Goal: Task Accomplishment & Management: Use online tool/utility

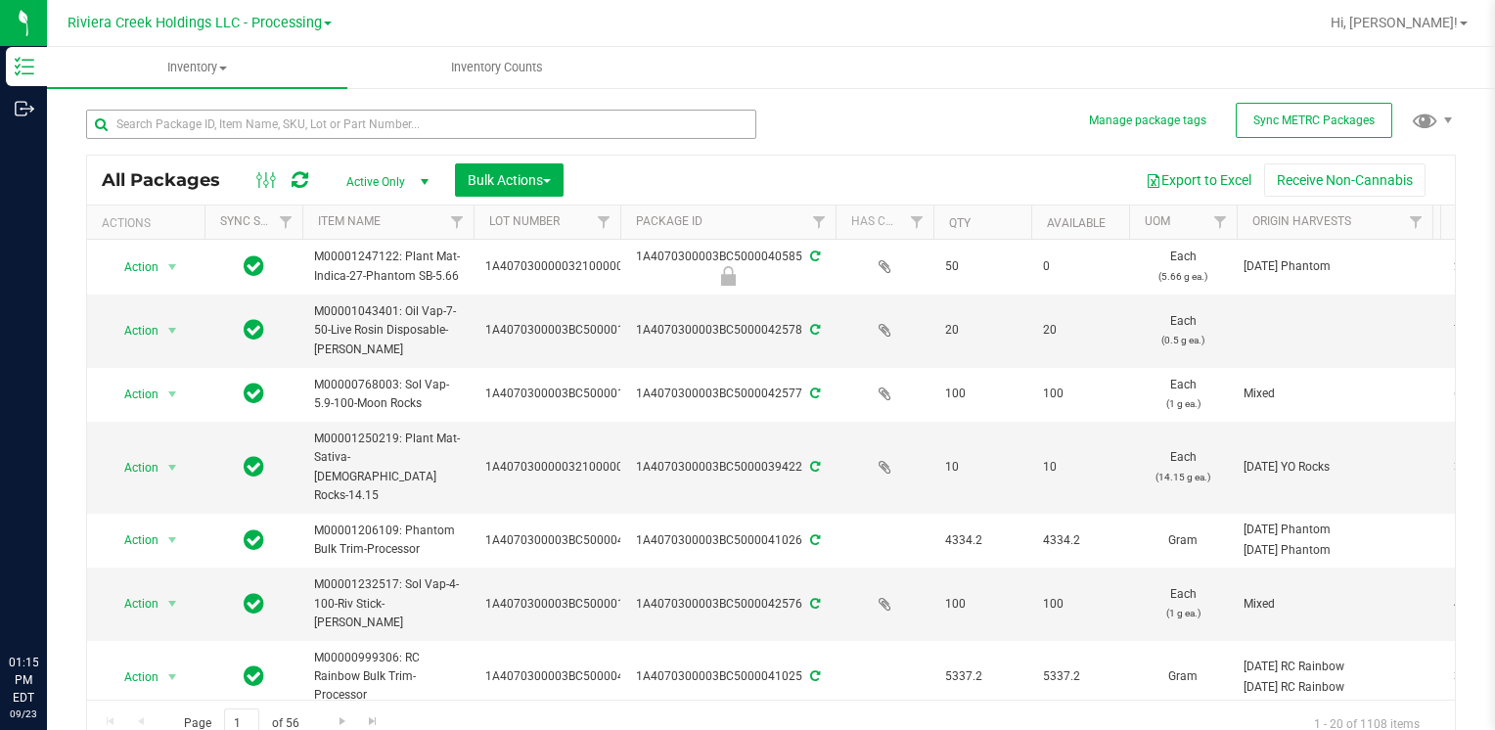
scroll to position [98, 0]
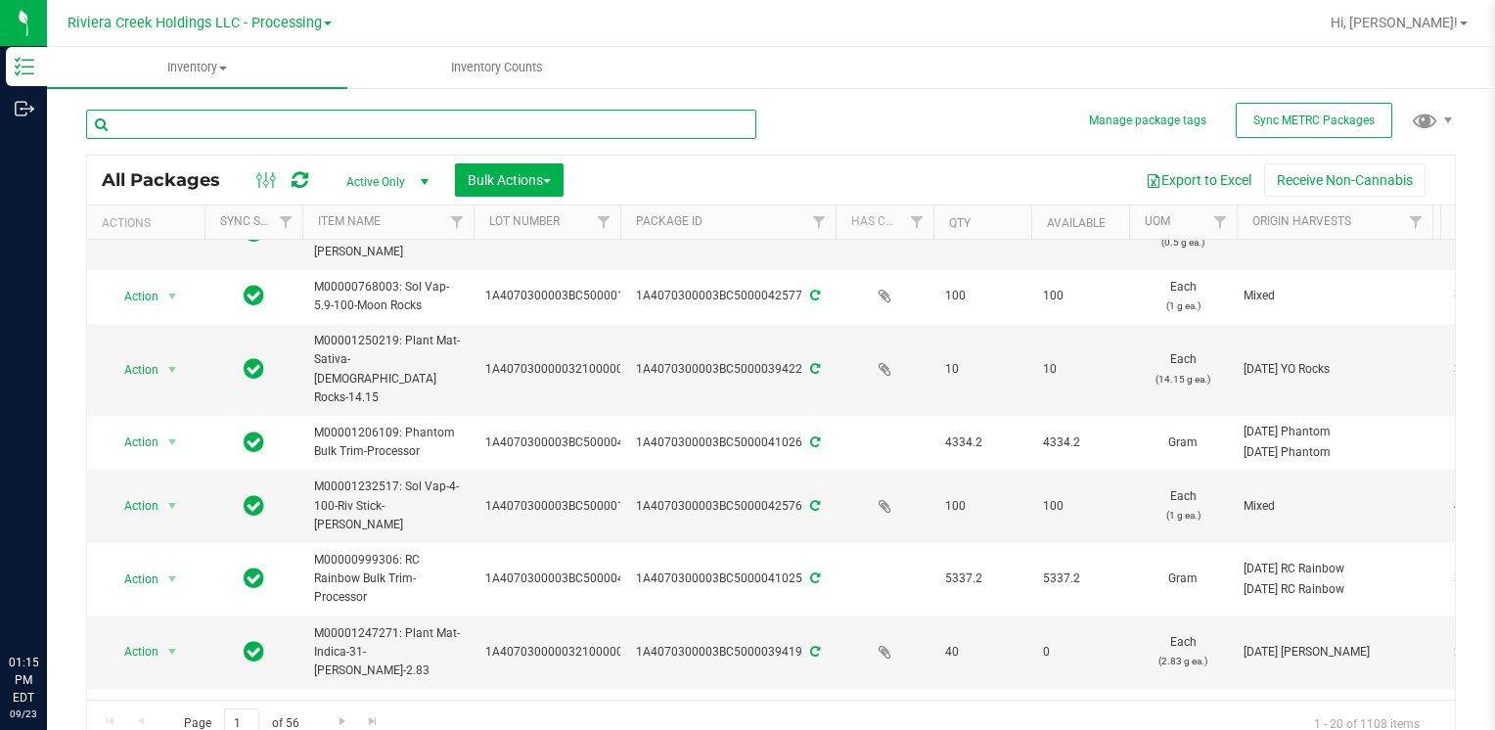
click at [206, 117] on input "text" at bounding box center [421, 124] width 670 height 29
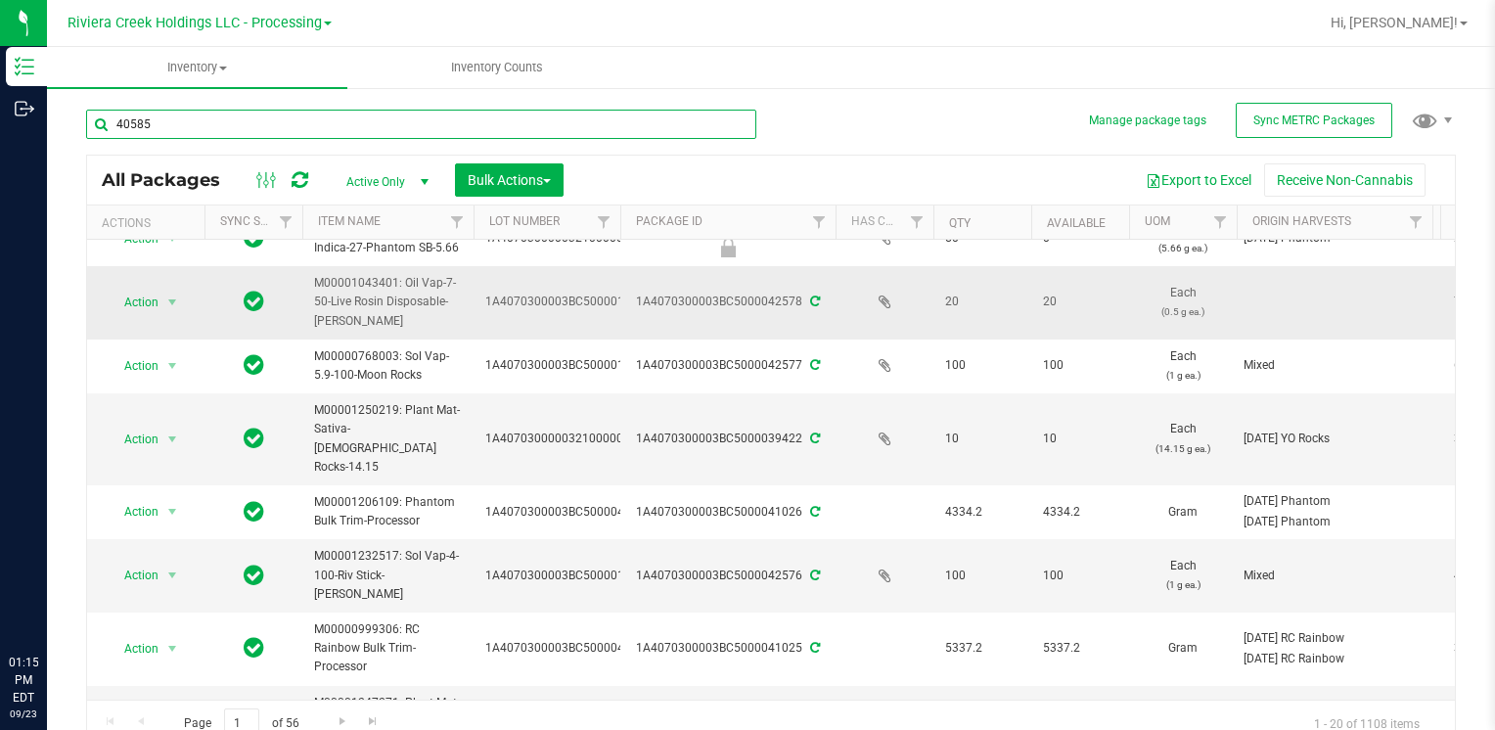
scroll to position [0, 0]
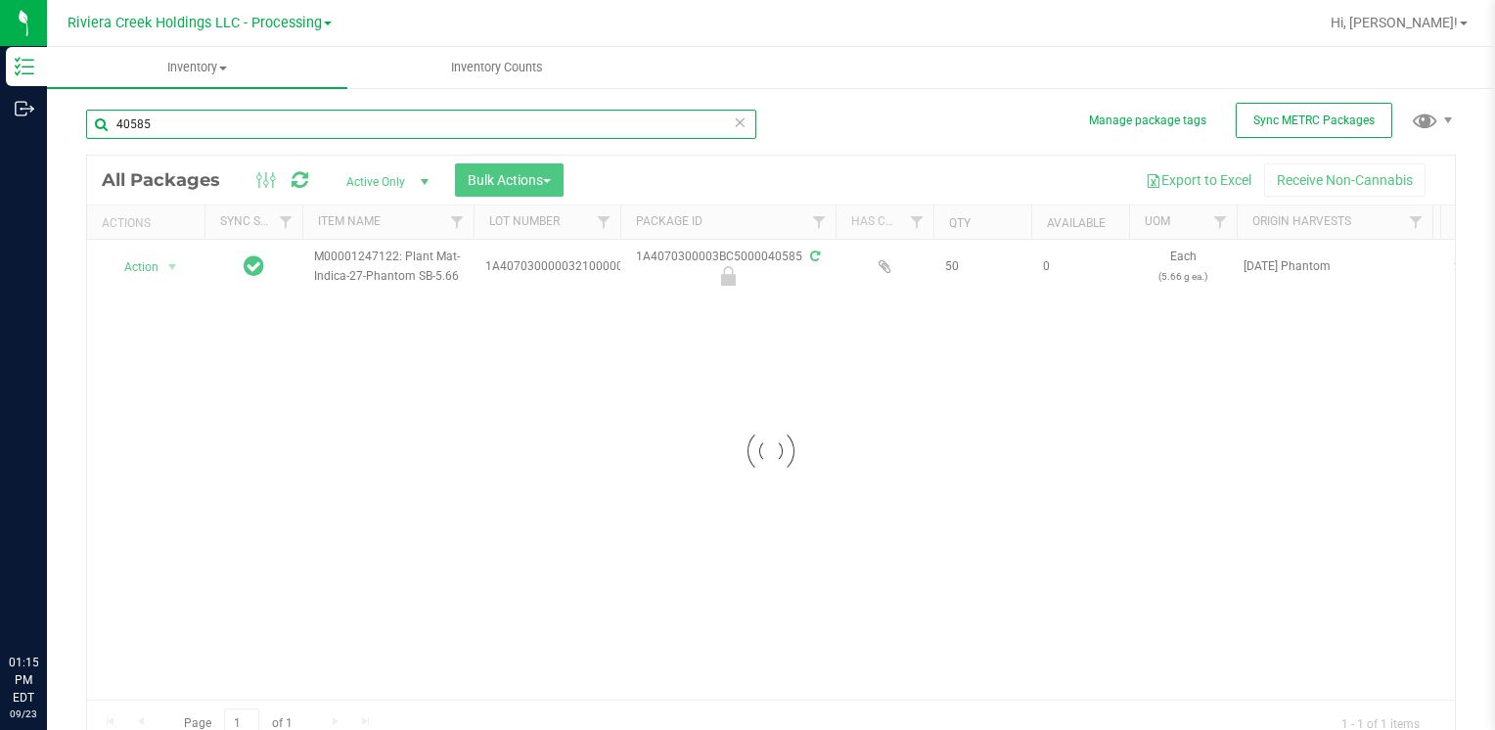
type input "40585"
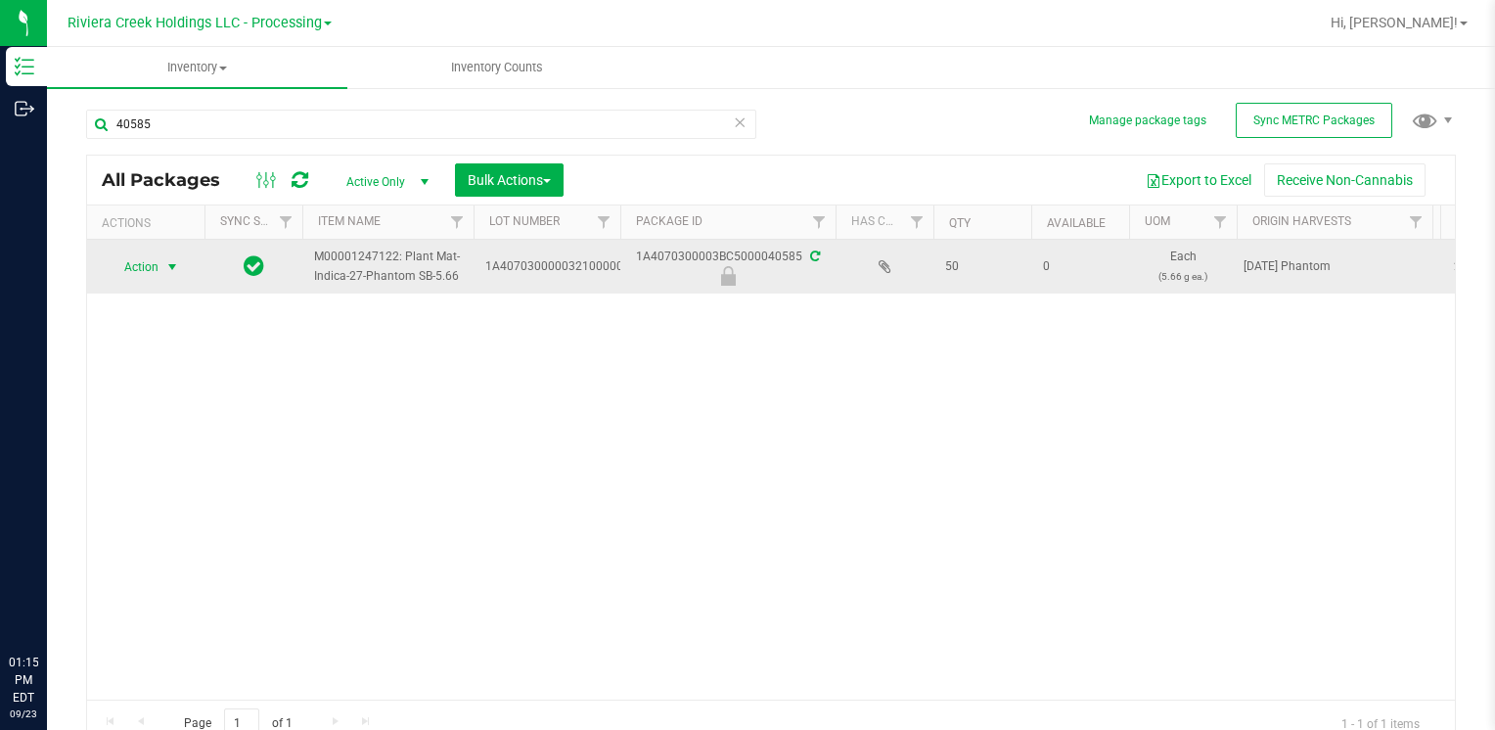
click at [148, 271] on span "Action" at bounding box center [133, 266] width 53 height 27
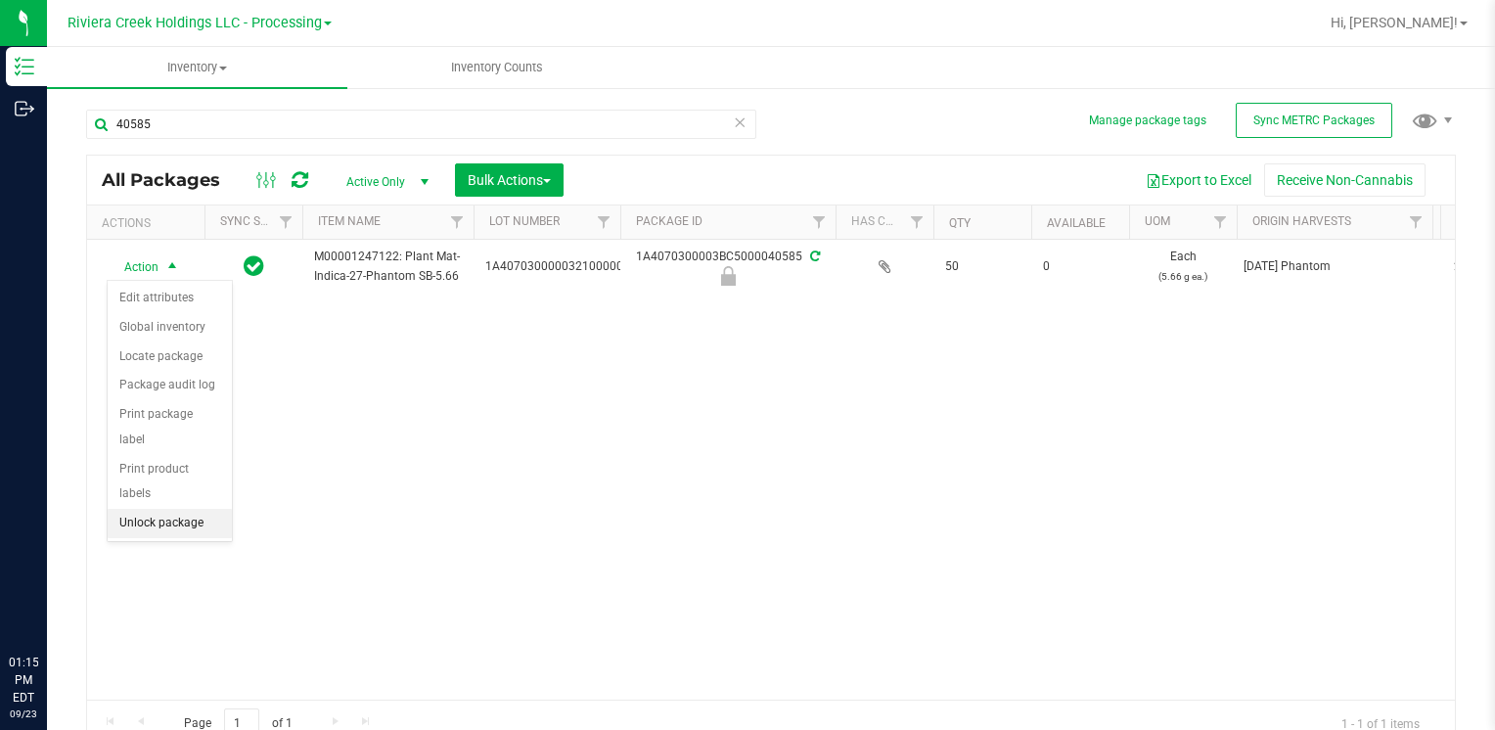
click at [180, 509] on li "Unlock package" at bounding box center [170, 523] width 124 height 29
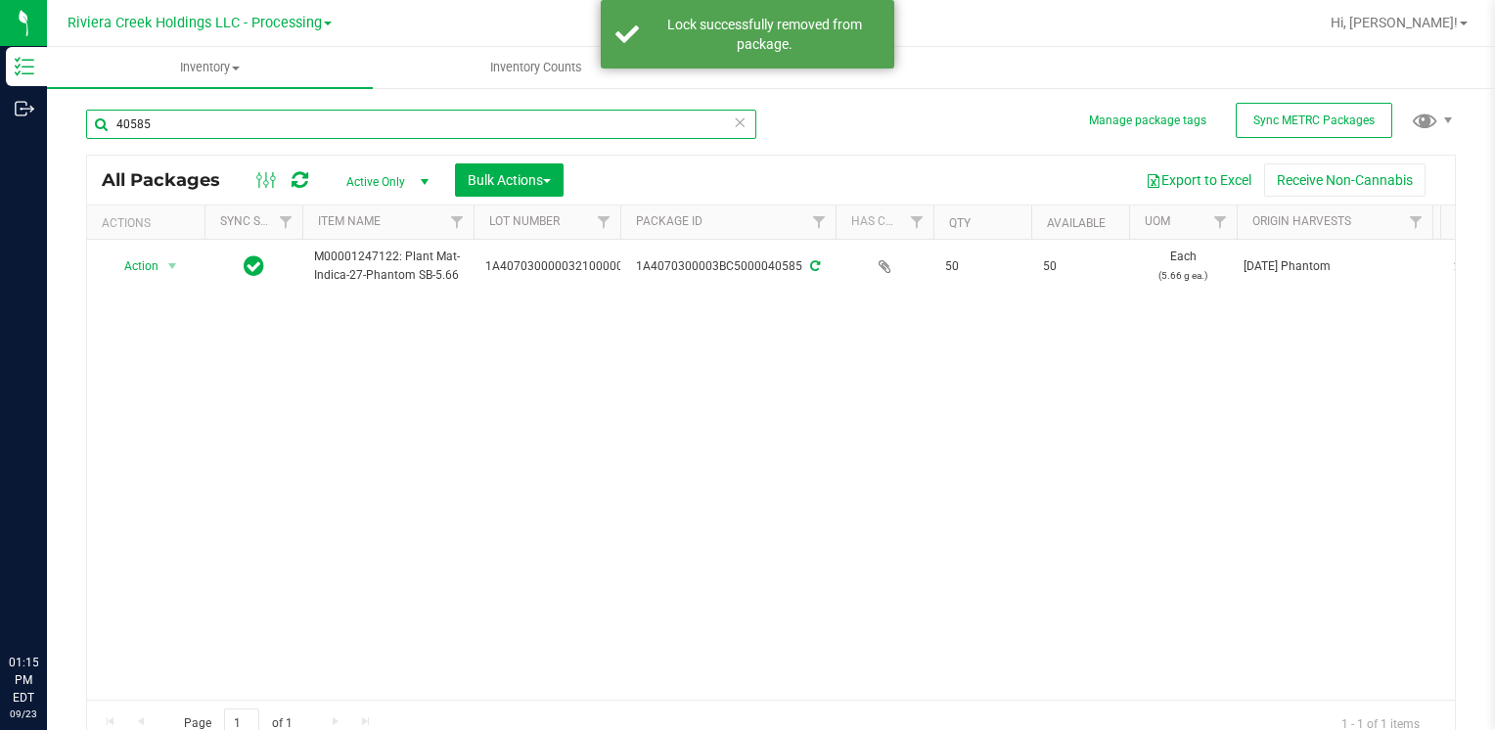
click at [220, 126] on input "40585" at bounding box center [421, 124] width 670 height 29
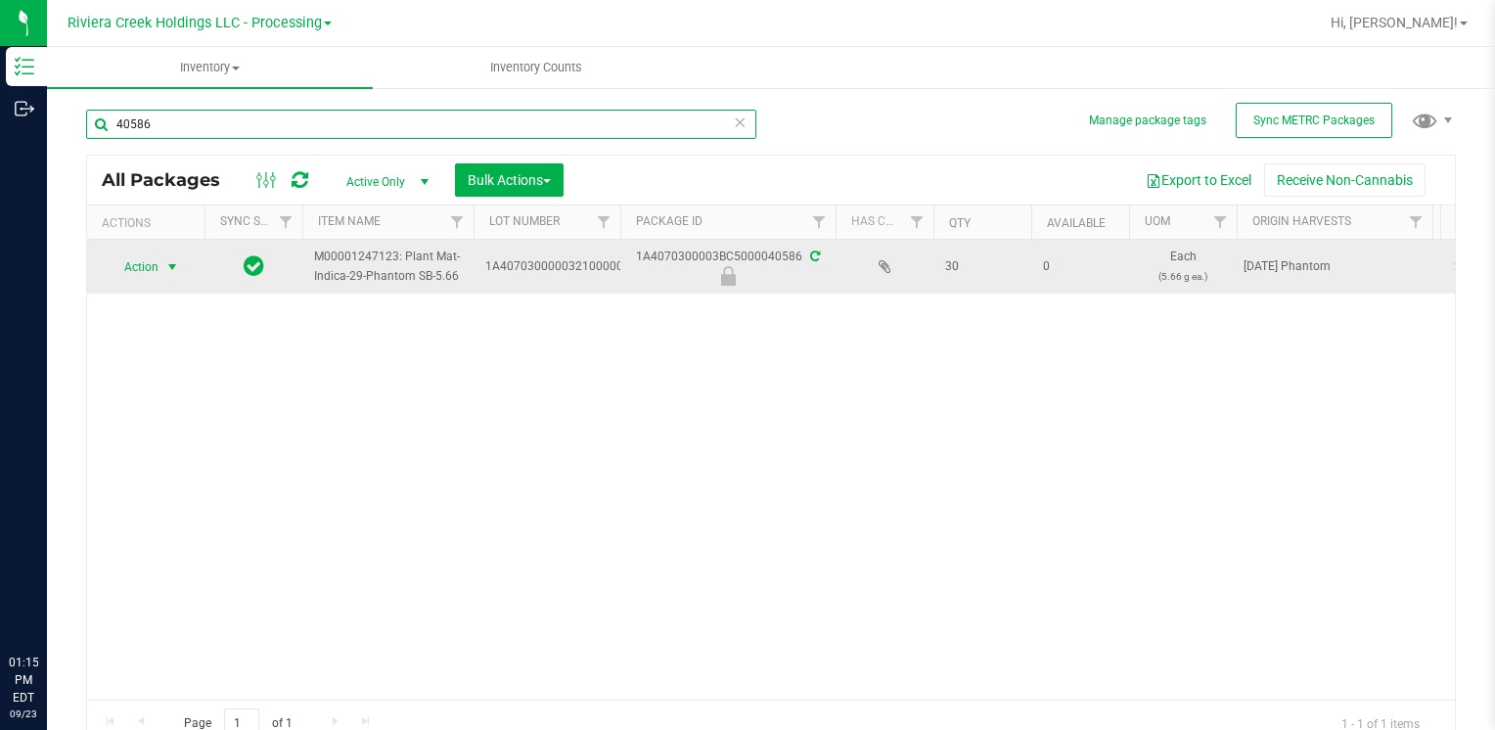
type input "40586"
click at [145, 269] on span "Action" at bounding box center [133, 266] width 53 height 27
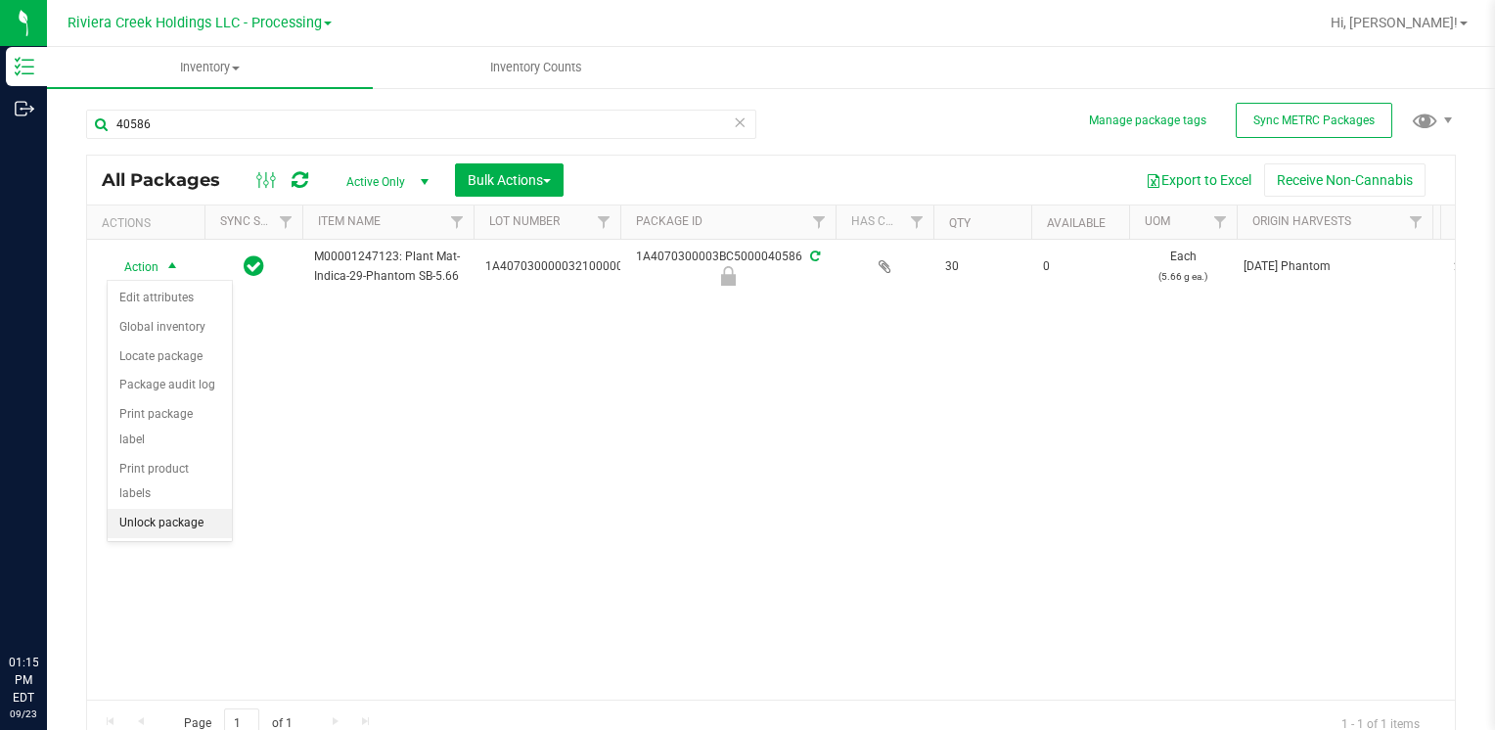
click at [174, 509] on li "Unlock package" at bounding box center [170, 523] width 124 height 29
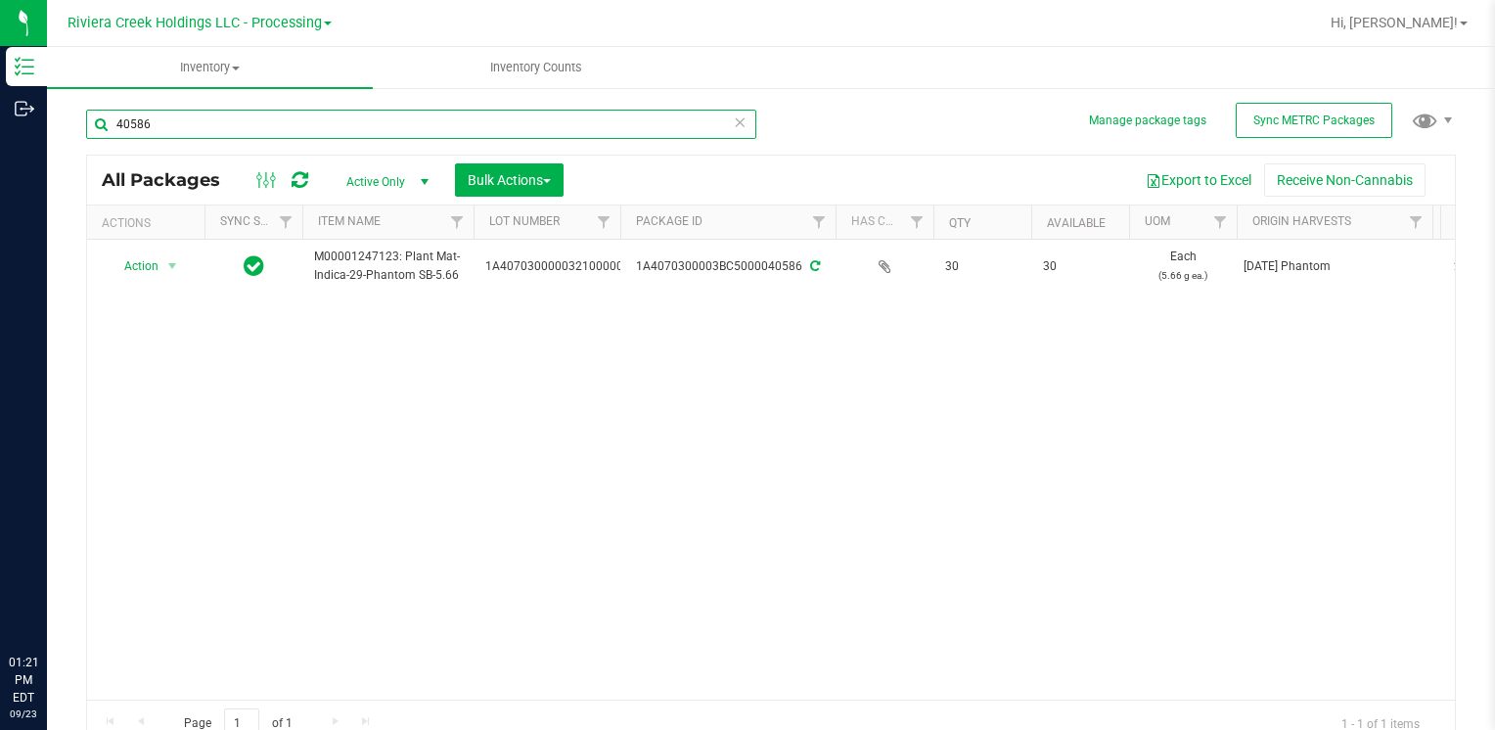
click at [326, 137] on input "40586" at bounding box center [421, 124] width 670 height 29
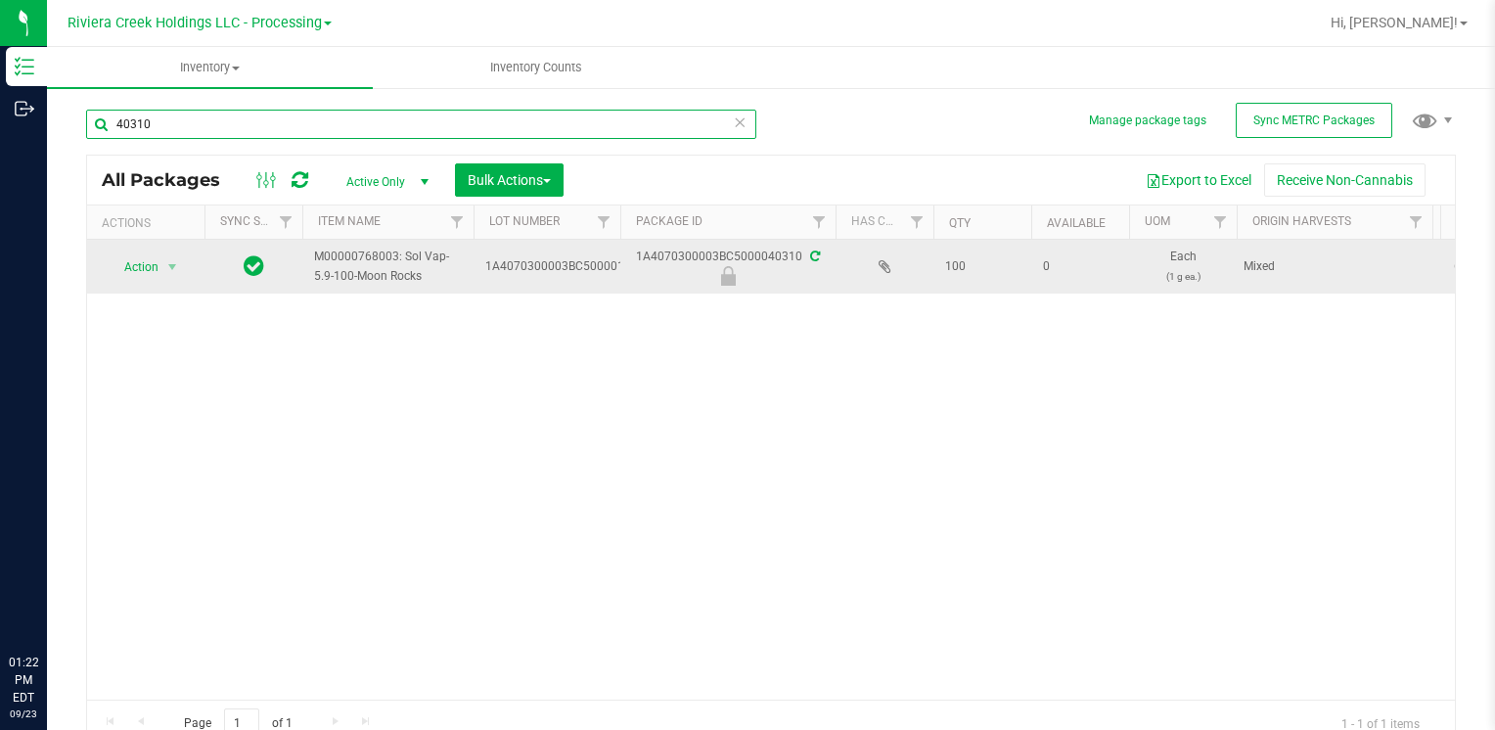
type input "40310"
click at [170, 278] on span "select" at bounding box center [172, 266] width 24 height 27
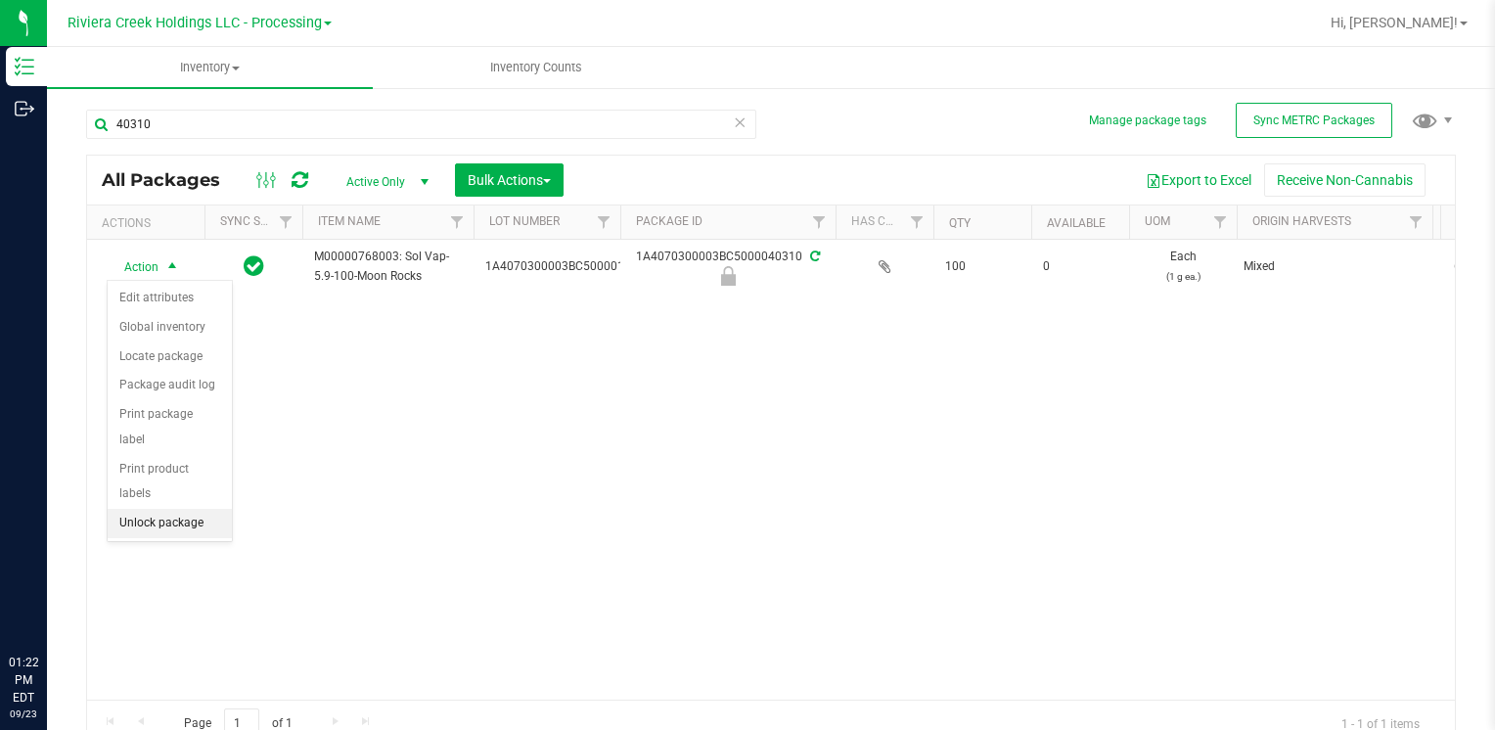
click at [207, 509] on li "Unlock package" at bounding box center [170, 523] width 124 height 29
